Goal: Check status: Check status

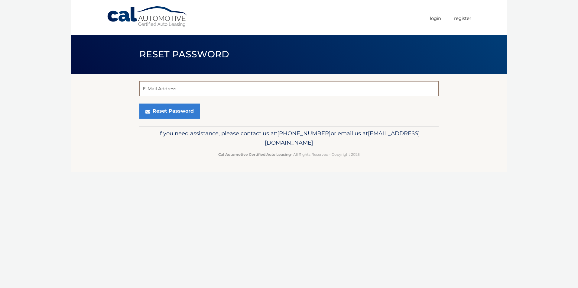
drag, startPoint x: 305, startPoint y: 81, endPoint x: 304, endPoint y: 84, distance: 3.2
click at [305, 81] on input "E-Mail Address" at bounding box center [288, 88] width 299 height 15
type input "BRIANA.ALVAREZ003@MYMDC.NET"
click at [164, 112] on button "Reset Password" at bounding box center [169, 111] width 60 height 15
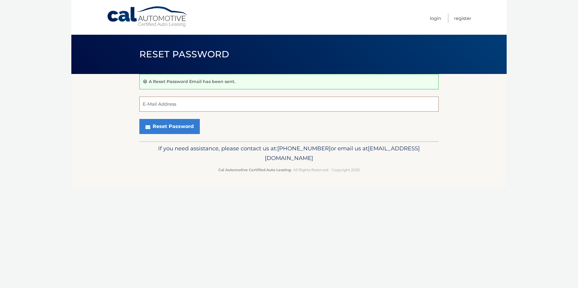
click at [254, 104] on input "E-Mail Address" at bounding box center [288, 104] width 299 height 15
click at [436, 120] on div "Reset Password" at bounding box center [288, 126] width 299 height 15
click at [430, 18] on link "Login" at bounding box center [435, 18] width 11 height 10
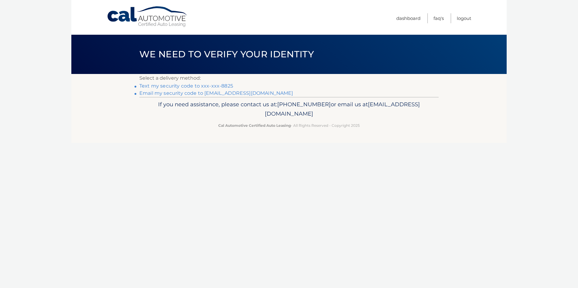
click at [223, 86] on link "Text my security code to xxx-xxx-8825" at bounding box center [186, 86] width 94 height 6
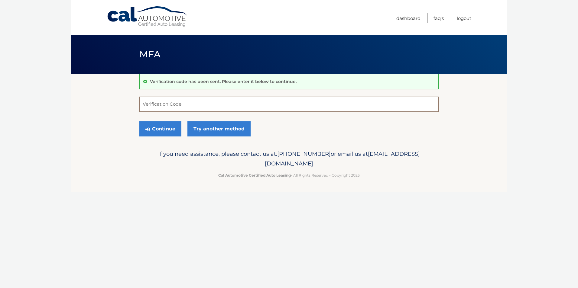
click at [219, 105] on input "Verification Code" at bounding box center [288, 104] width 299 height 15
type input "071364"
click at [139, 122] on button "Continue" at bounding box center [160, 129] width 42 height 15
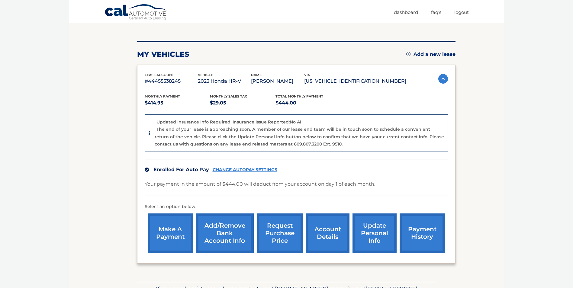
scroll to position [100, 0]
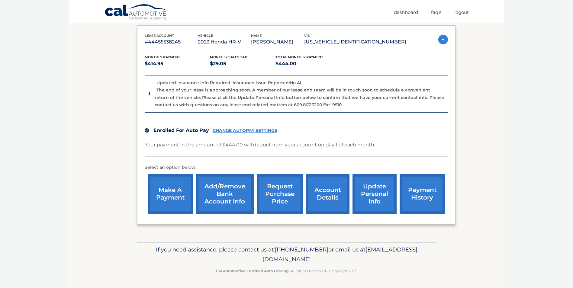
click at [323, 195] on link "account details" at bounding box center [328, 194] width 44 height 40
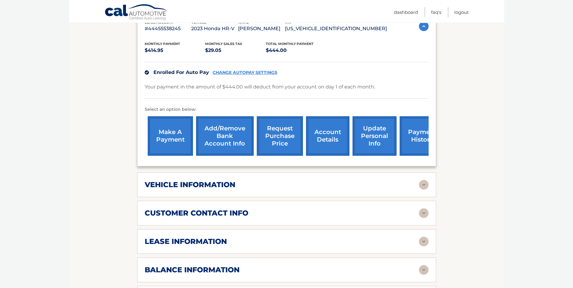
scroll to position [151, 0]
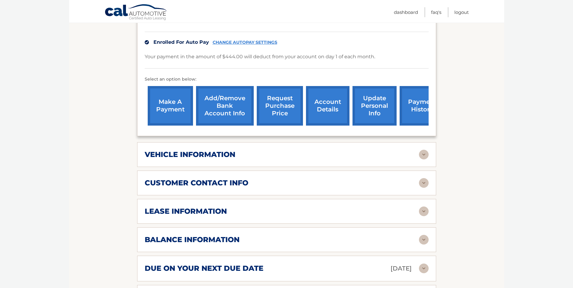
click at [288, 213] on div "lease information" at bounding box center [282, 211] width 274 height 9
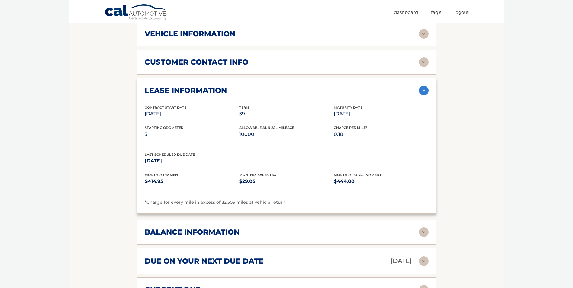
scroll to position [363, 0]
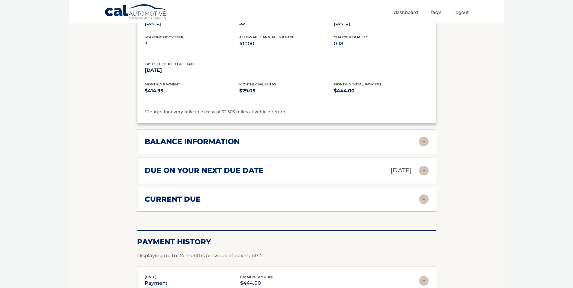
click at [423, 198] on img at bounding box center [424, 200] width 10 height 10
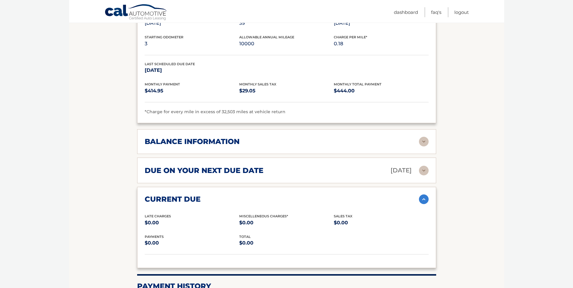
click at [423, 198] on img at bounding box center [424, 200] width 10 height 10
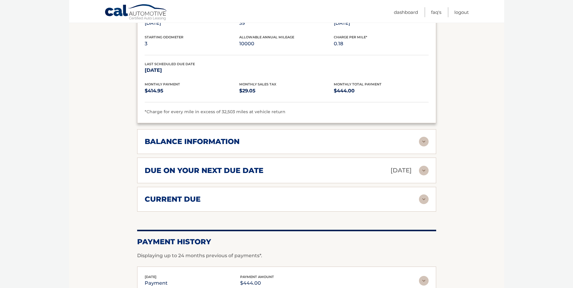
click at [421, 167] on img at bounding box center [424, 171] width 10 height 10
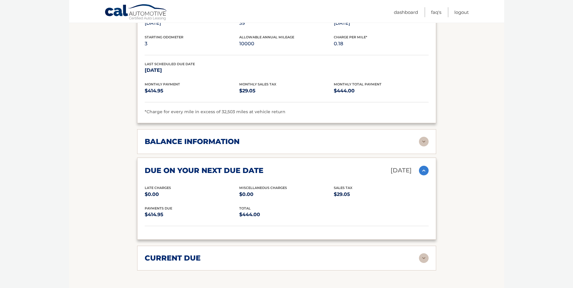
click at [417, 168] on div "due on your next due date [DATE]" at bounding box center [282, 170] width 274 height 11
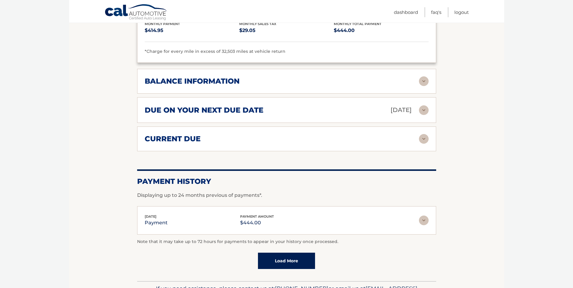
scroll to position [453, 0]
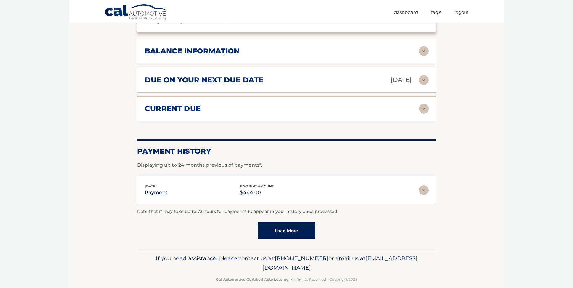
click at [427, 193] on img at bounding box center [424, 191] width 10 height 10
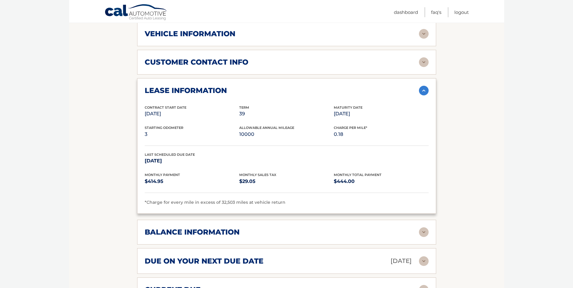
scroll to position [151, 0]
